Goal: Check status: Check status

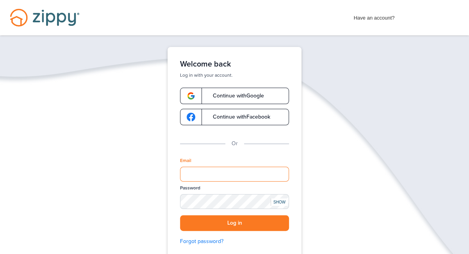
click at [186, 174] on input "Email" at bounding box center [234, 173] width 109 height 15
type input "**********"
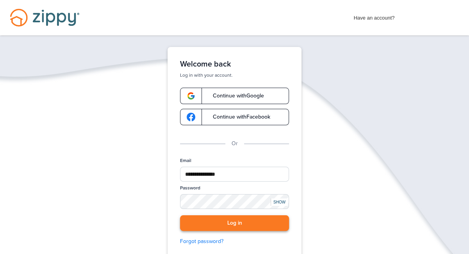
click at [232, 224] on button "Log in" at bounding box center [234, 223] width 109 height 16
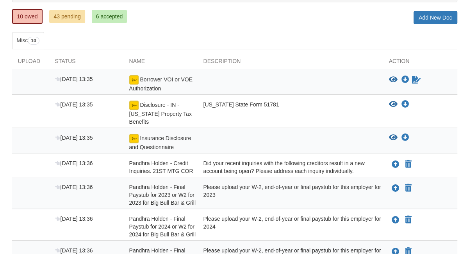
scroll to position [97, 0]
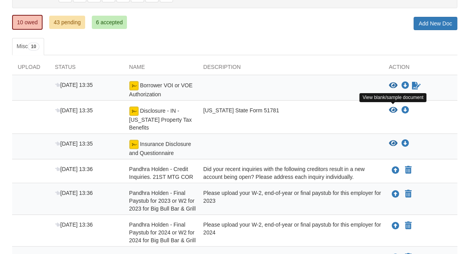
click at [393, 109] on icon "View Disclosure - IN - Indiana Property Tax Benefits" at bounding box center [393, 110] width 9 height 8
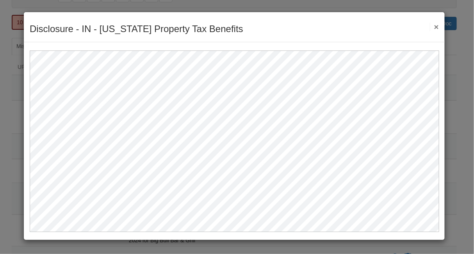
click at [436, 27] on button "×" at bounding box center [434, 27] width 9 height 8
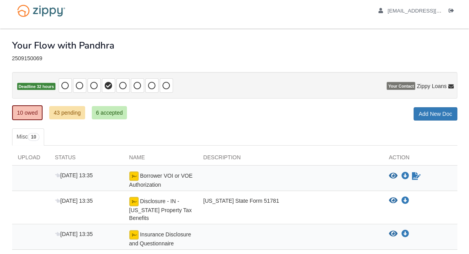
scroll to position [0, 0]
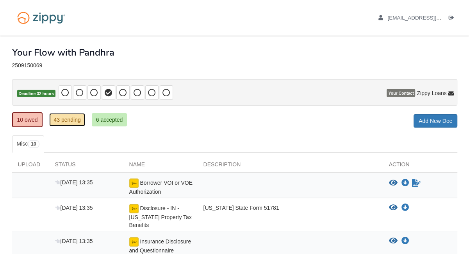
click at [66, 121] on link "43 pending" at bounding box center [67, 119] width 36 height 13
